Goal: Check status

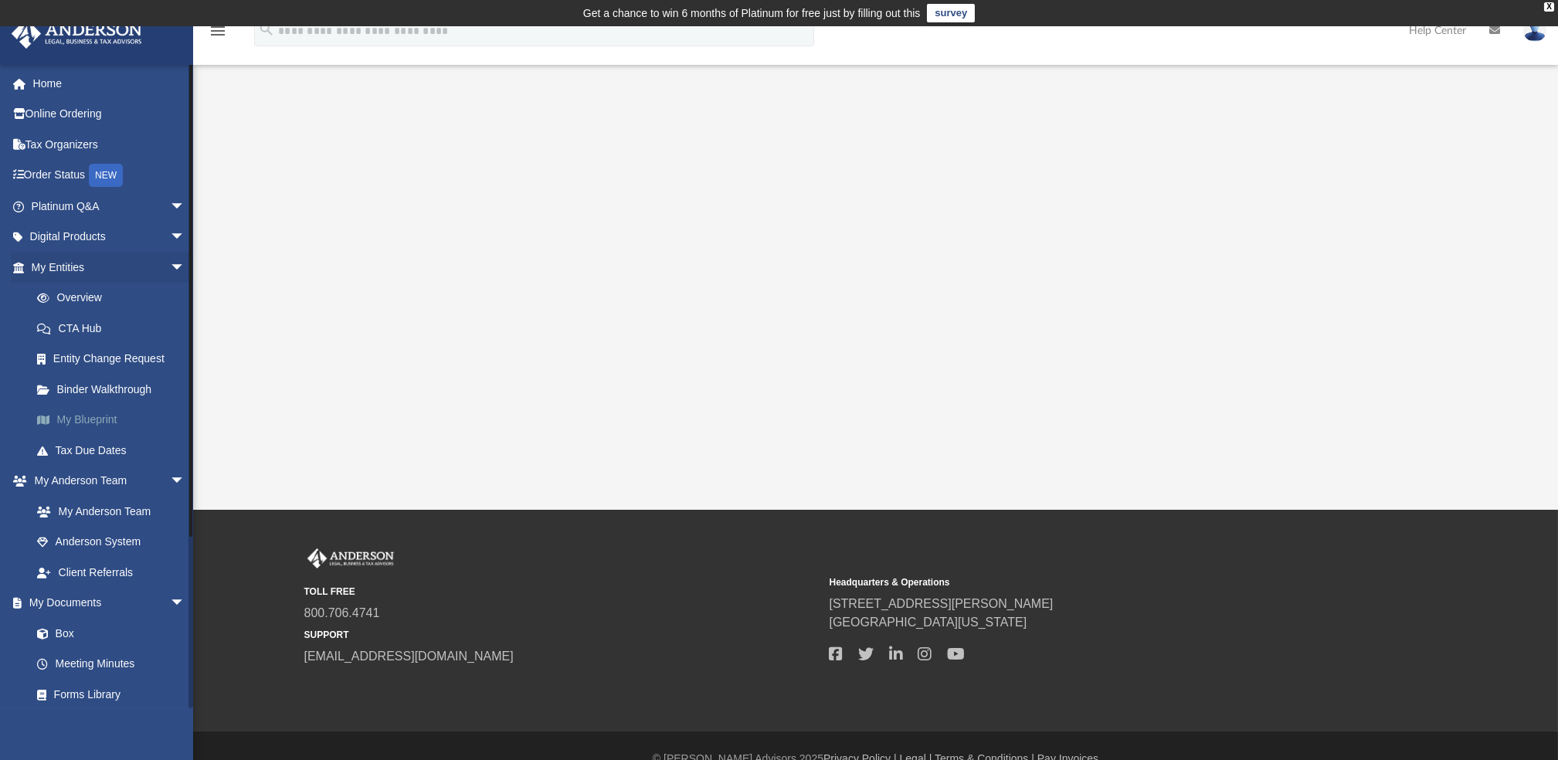
click at [92, 416] on link "My Blueprint" at bounding box center [115, 420] width 187 height 31
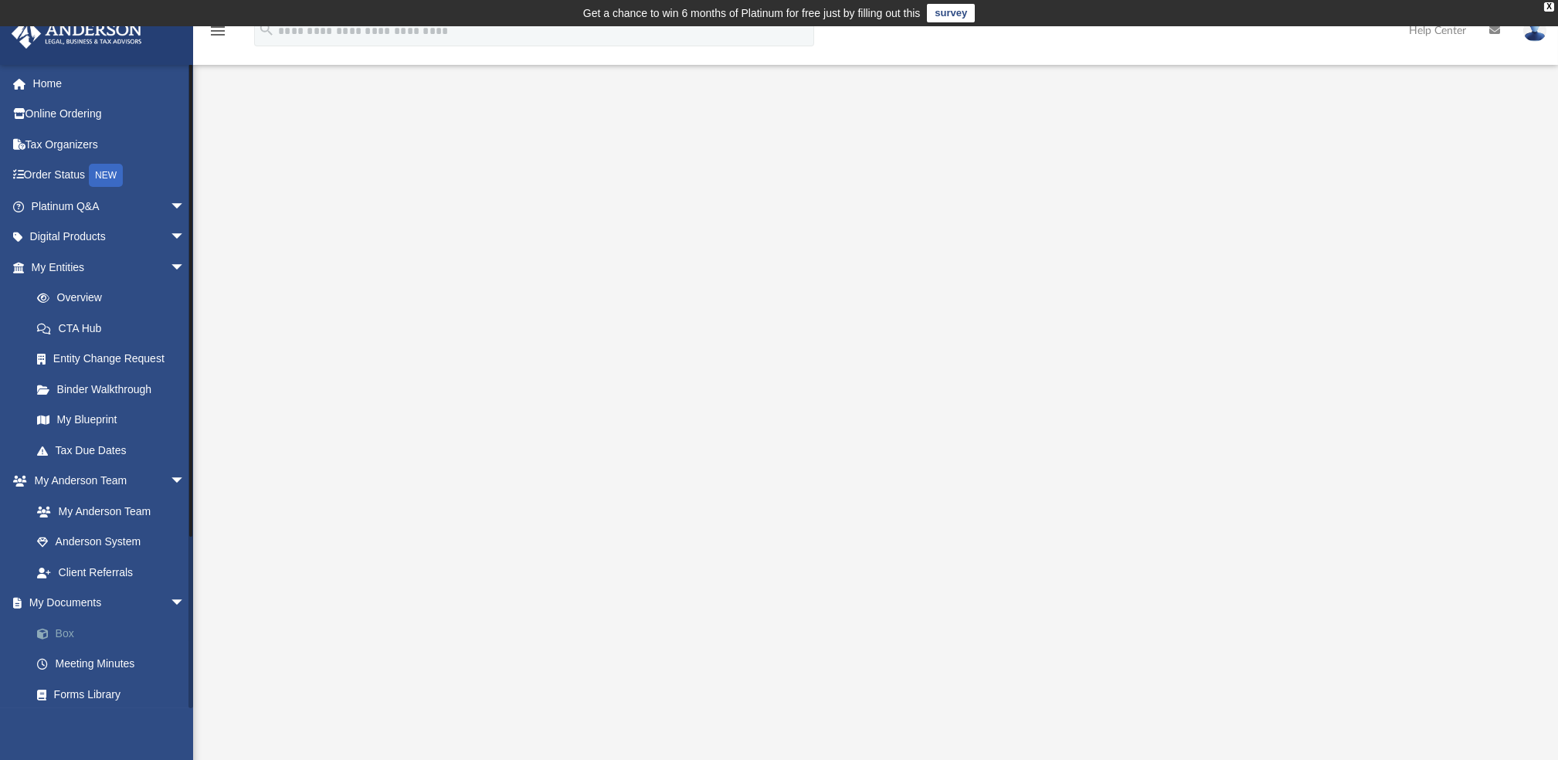
click at [70, 630] on link "Box" at bounding box center [115, 633] width 187 height 31
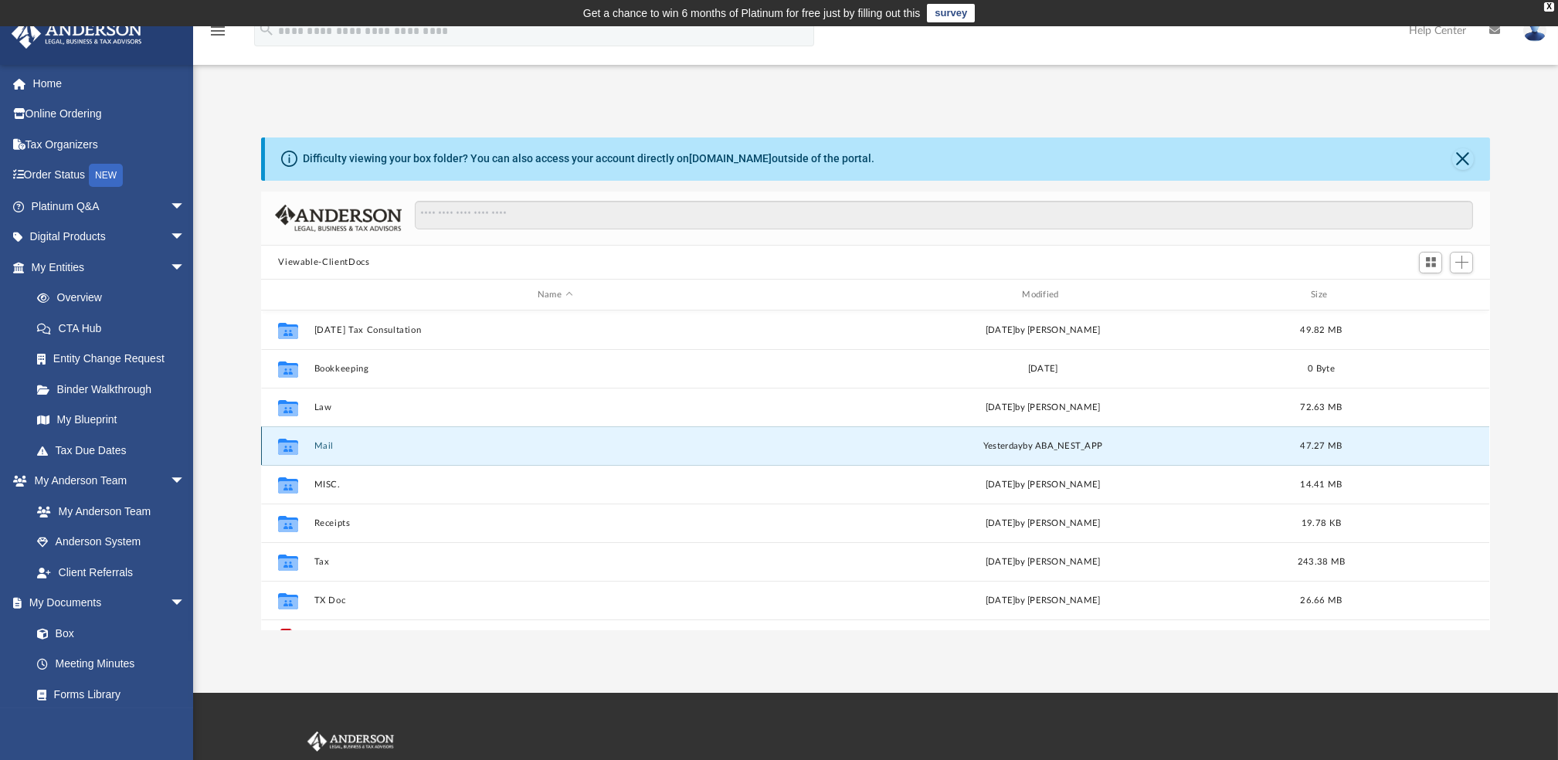
click at [314, 441] on button "Mail" at bounding box center [554, 446] width 481 height 10
click at [288, 449] on icon "grid" at bounding box center [288, 449] width 20 height 12
click at [319, 448] on button "Mail" at bounding box center [554, 446] width 481 height 10
click at [324, 444] on button "Mail" at bounding box center [554, 446] width 481 height 10
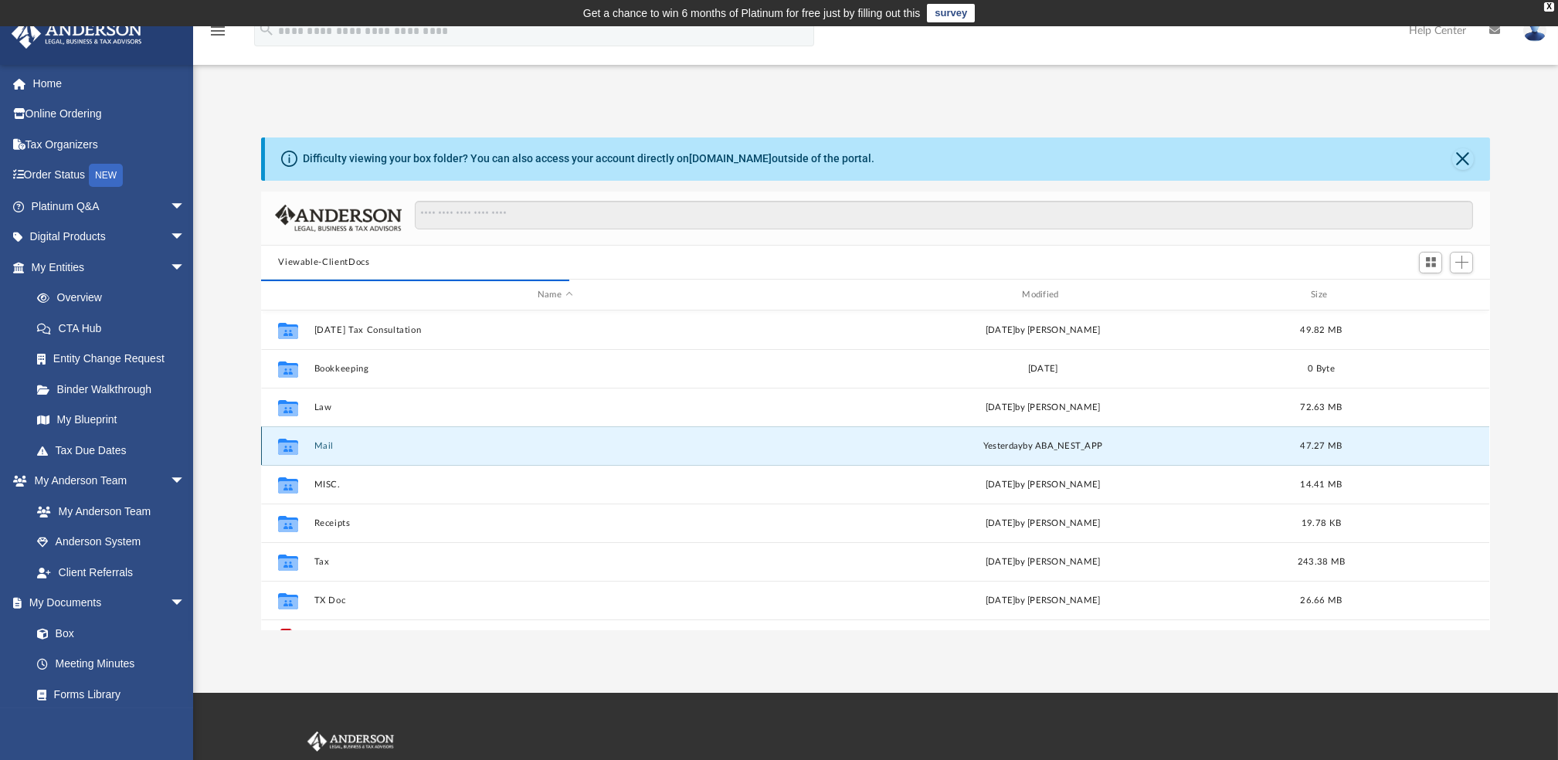
click at [324, 444] on button "Mail" at bounding box center [554, 446] width 481 height 10
click at [287, 444] on icon "grid" at bounding box center [288, 449] width 20 height 12
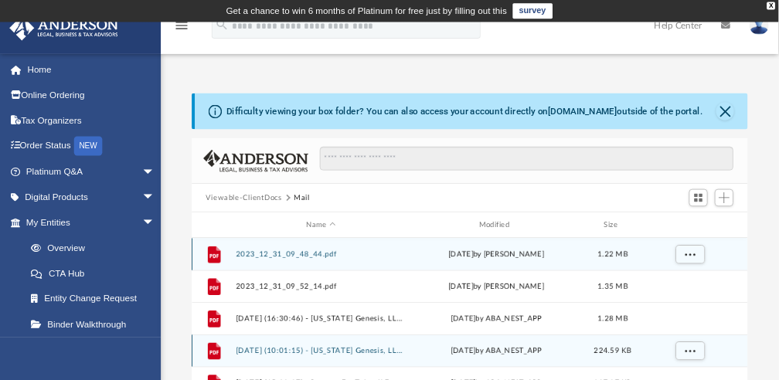
scroll to position [296, 519]
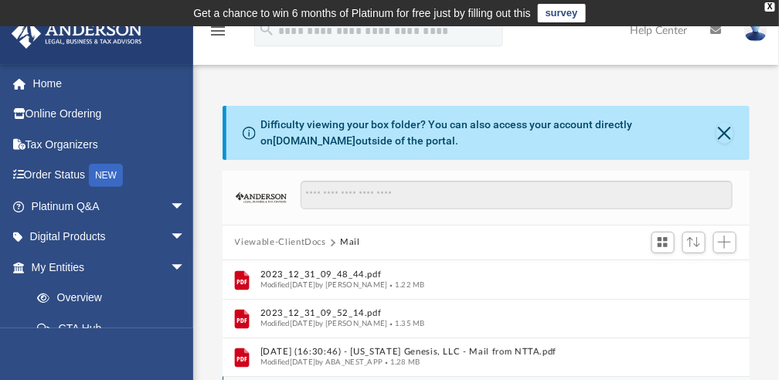
drag, startPoint x: 1509, startPoint y: 0, endPoint x: 509, endPoint y: 222, distance: 1023.9
click at [509, 222] on div at bounding box center [510, 203] width 446 height 45
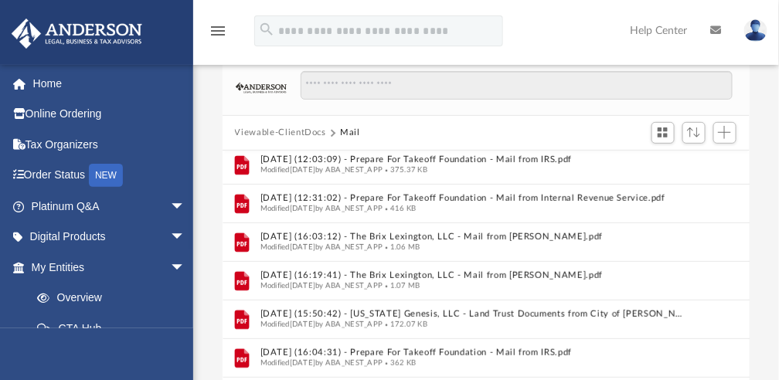
scroll to position [0, 0]
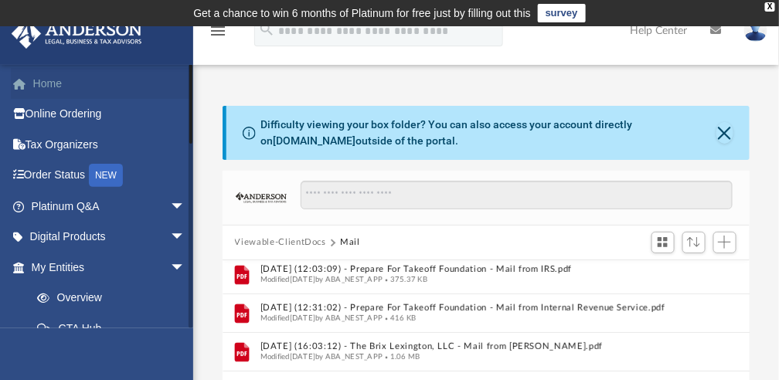
click at [69, 87] on link "Home" at bounding box center [110, 83] width 198 height 31
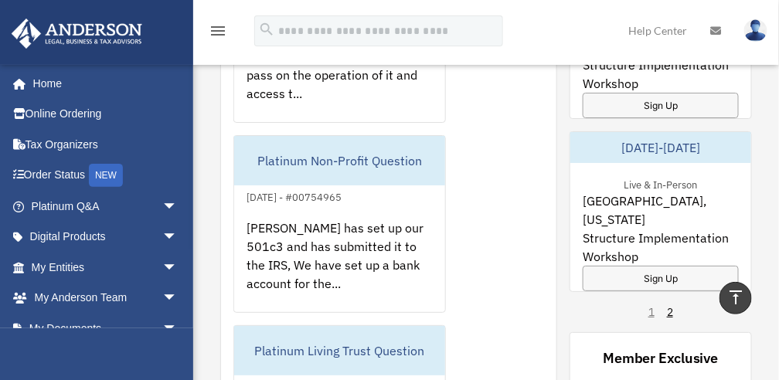
scroll to position [1382, 0]
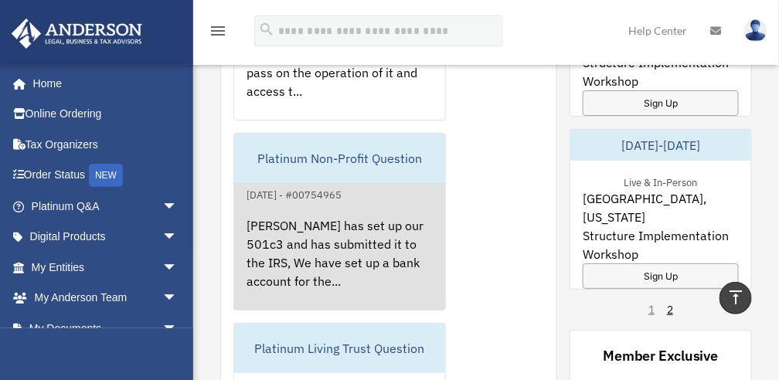
click at [374, 223] on div "[PERSON_NAME] has set up our 501c3 and has submitted it to the IRS, We have set…" at bounding box center [339, 264] width 211 height 121
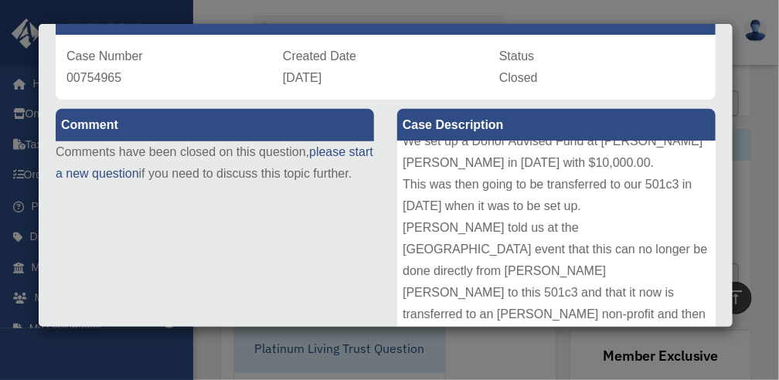
scroll to position [0, 0]
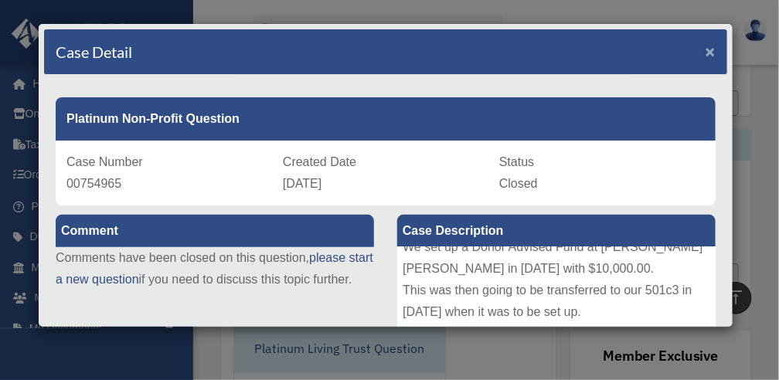
click at [705, 47] on span "×" at bounding box center [710, 51] width 10 height 18
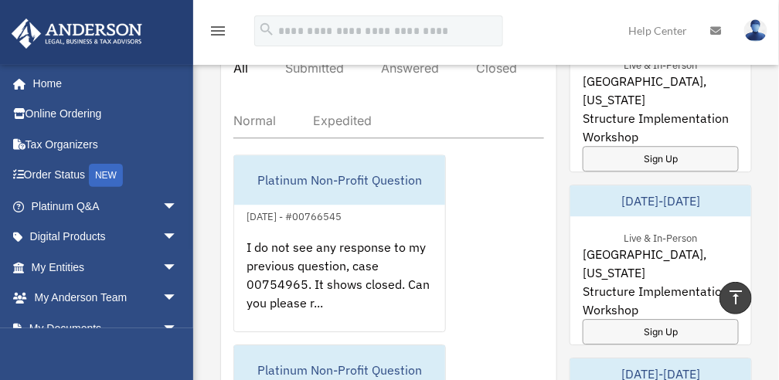
scroll to position [983, 0]
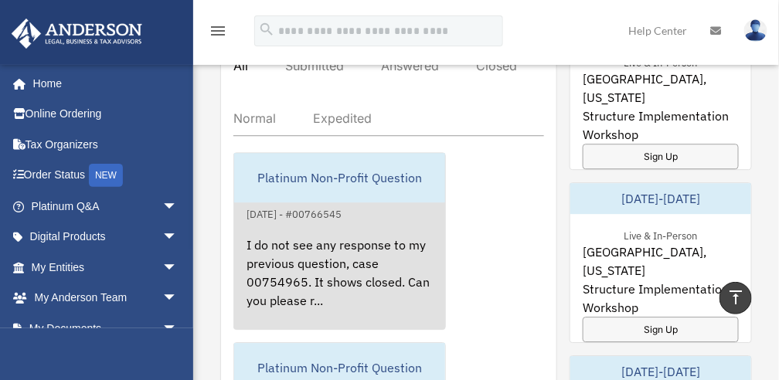
click at [368, 168] on div "Platinum Non-Profit Question" at bounding box center [339, 177] width 211 height 49
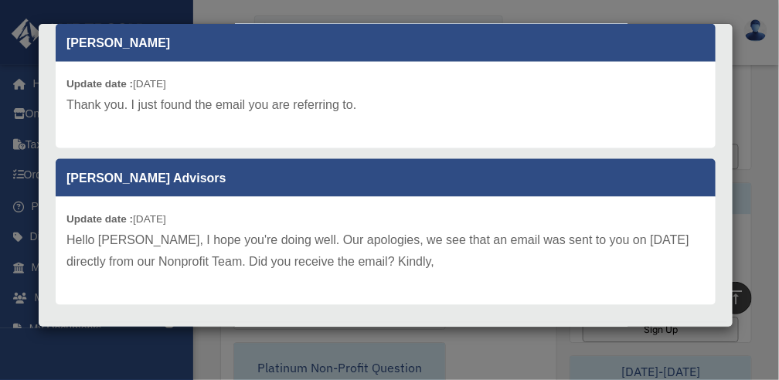
scroll to position [505, 0]
